Goal: Information Seeking & Learning: Learn about a topic

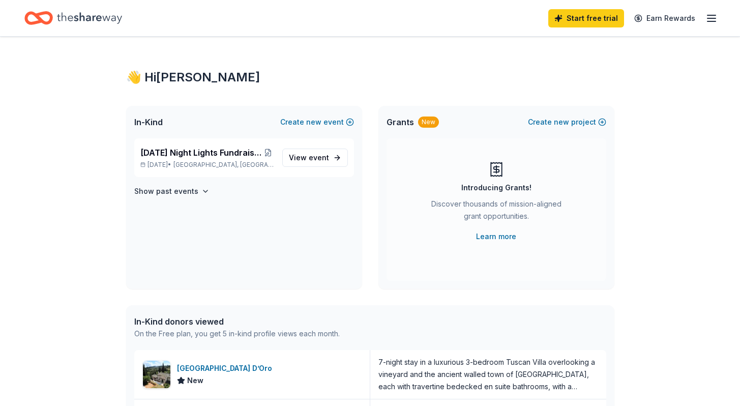
click at [713, 17] on icon "button" at bounding box center [711, 18] width 12 height 12
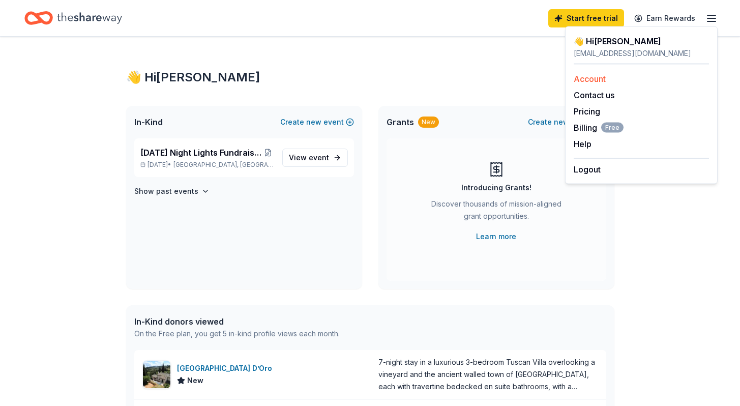
click at [605, 78] on link "Account" at bounding box center [589, 79] width 32 height 10
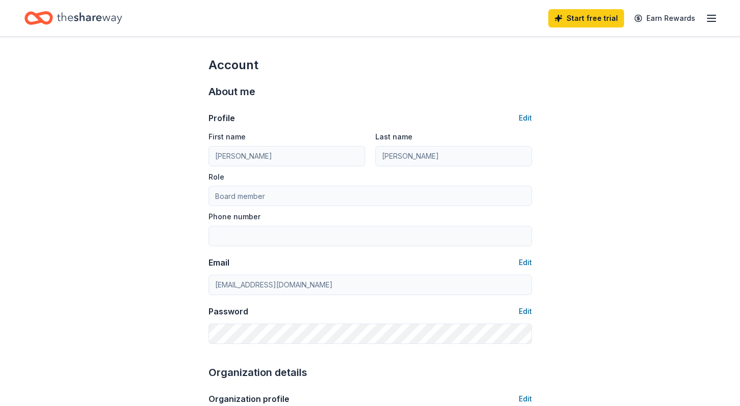
click at [714, 16] on icon "button" at bounding box center [711, 18] width 12 height 12
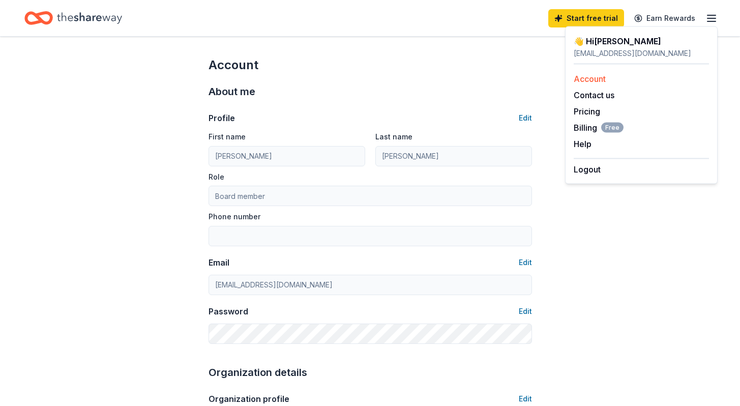
click at [591, 79] on link "Account" at bounding box center [589, 79] width 32 height 10
click at [99, 17] on icon "Home" at bounding box center [89, 18] width 65 height 21
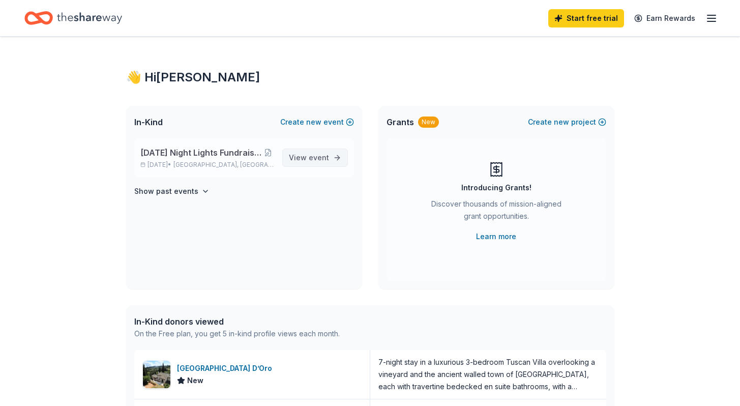
click at [330, 162] on link "View event" at bounding box center [315, 157] width 66 height 18
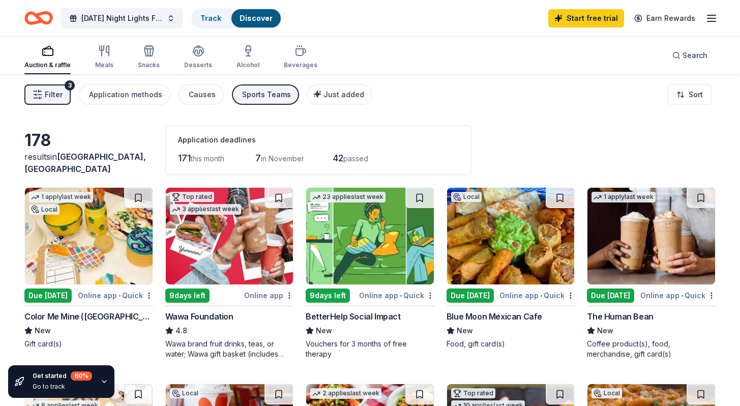
click at [52, 94] on span "Filter" at bounding box center [54, 94] width 18 height 12
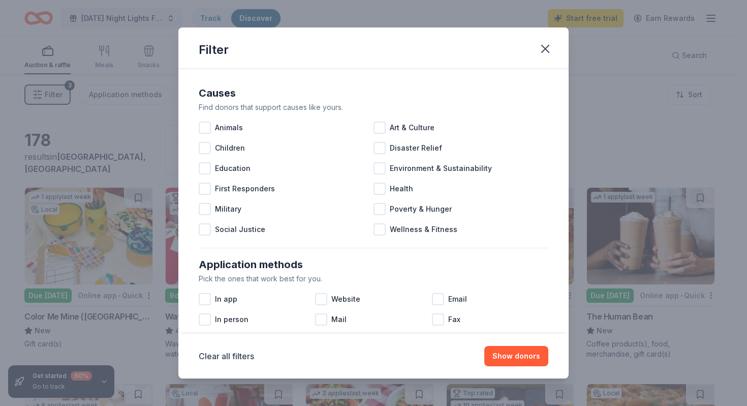
click at [52, 94] on div "Filter Causes Find donors that support causes like yours. Animals Art & Culture…" at bounding box center [373, 203] width 747 height 406
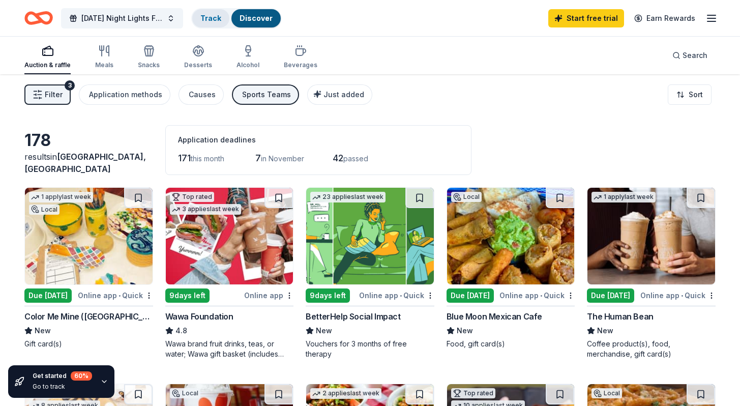
click at [208, 19] on link "Track" at bounding box center [210, 18] width 21 height 9
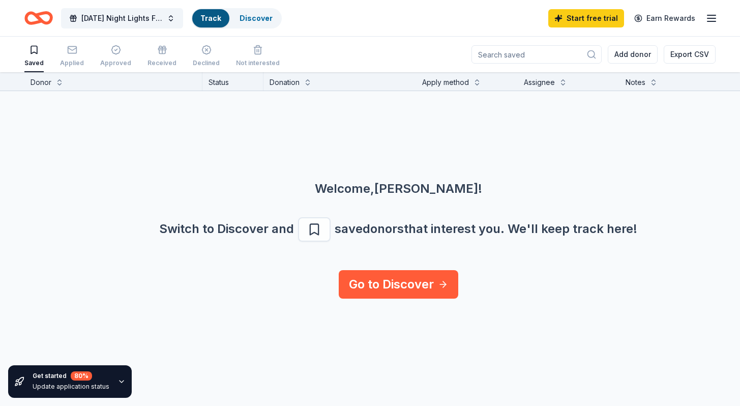
scroll to position [1, 0]
click at [71, 50] on icon "button" at bounding box center [72, 49] width 10 height 10
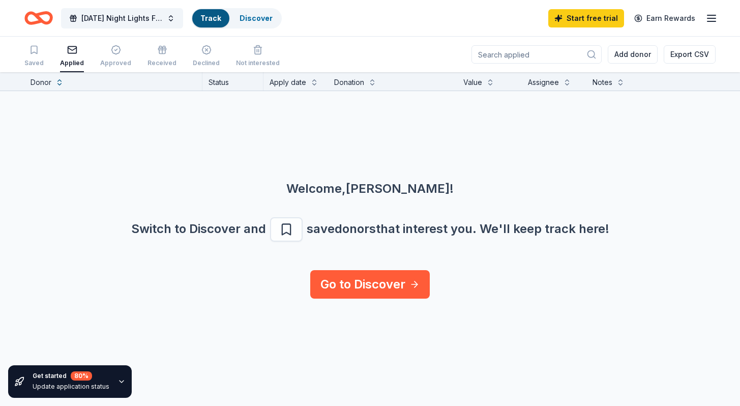
click at [68, 50] on icon "button" at bounding box center [72, 50] width 10 height 10
click at [112, 51] on icon "button" at bounding box center [116, 50] width 10 height 10
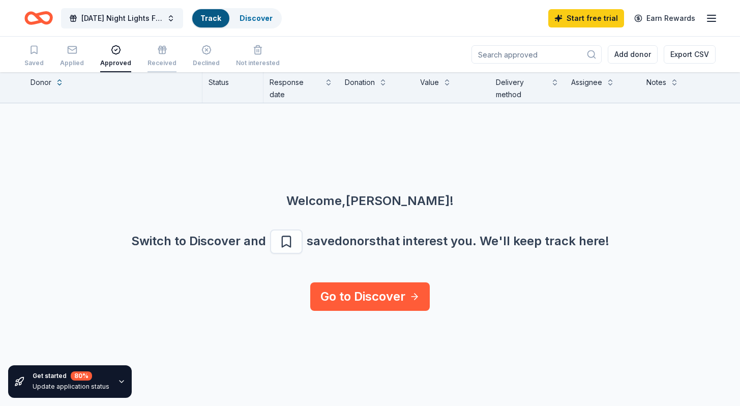
click at [161, 51] on icon "button" at bounding box center [162, 50] width 10 height 10
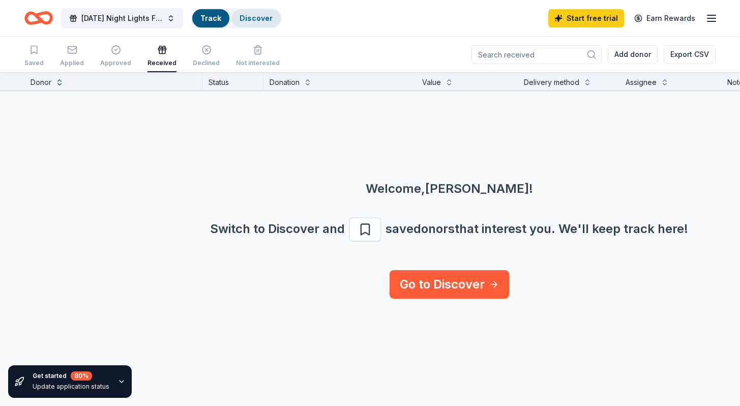
click at [248, 17] on link "Discover" at bounding box center [255, 18] width 33 height 9
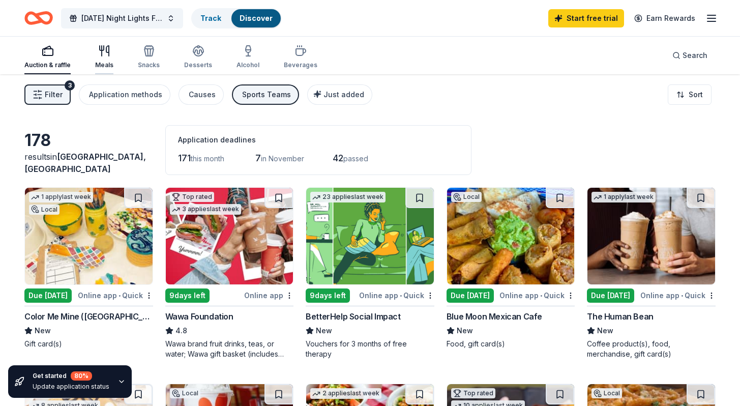
click at [100, 49] on icon "button" at bounding box center [102, 48] width 4 height 5
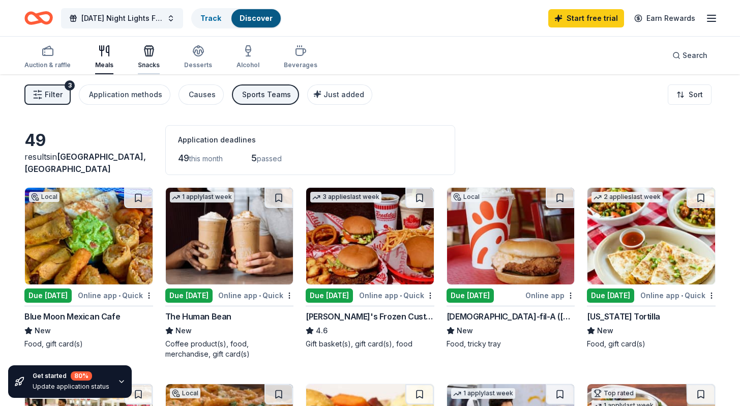
click at [149, 51] on icon "button" at bounding box center [149, 51] width 12 height 12
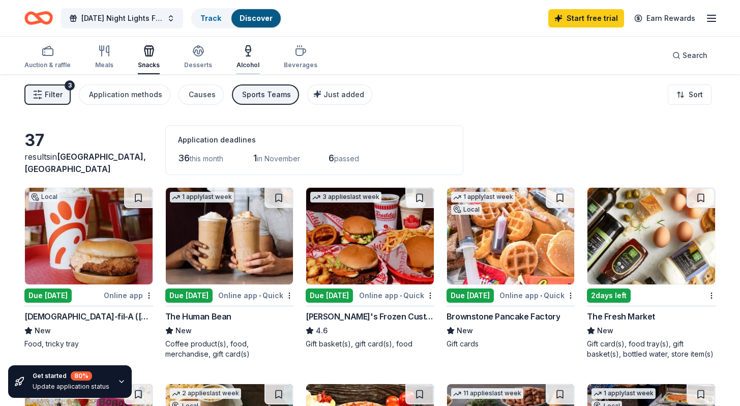
click at [242, 56] on icon "button" at bounding box center [248, 51] width 12 height 12
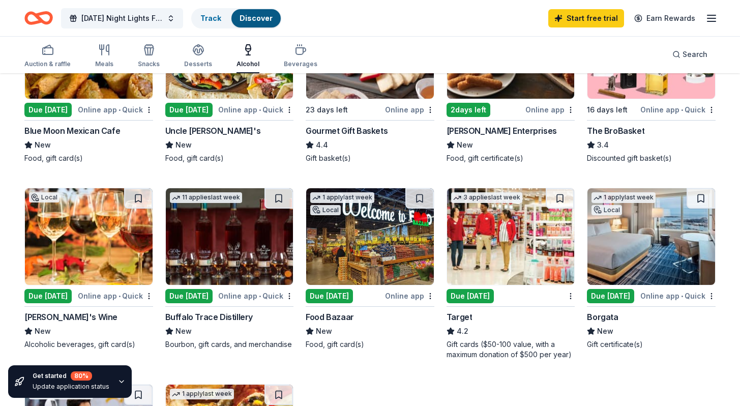
scroll to position [187, 0]
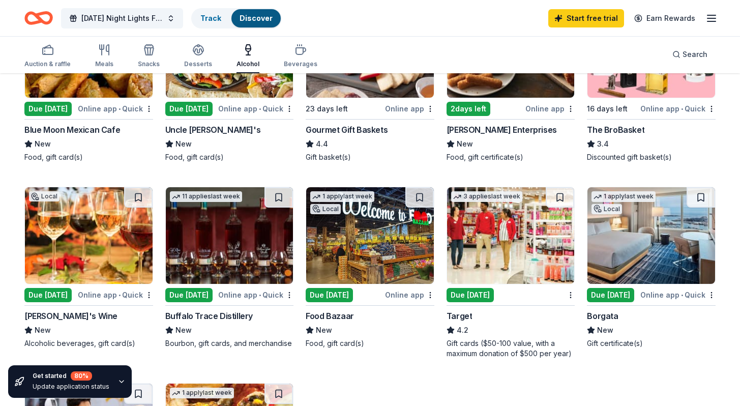
click at [646, 236] on img at bounding box center [651, 235] width 128 height 97
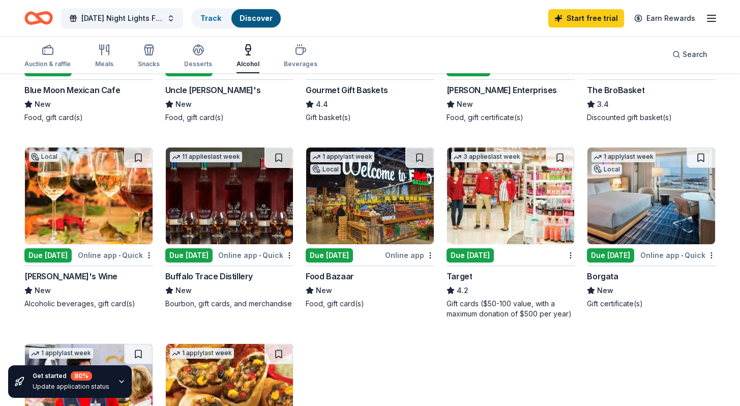
scroll to position [227, 0]
